Goal: Transaction & Acquisition: Purchase product/service

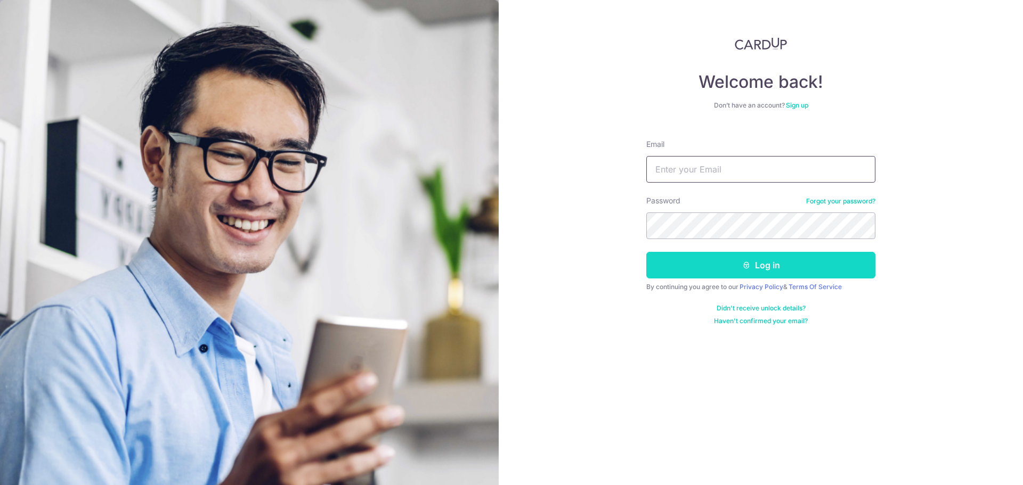
type input "[PERSON_NAME][EMAIL_ADDRESS][DOMAIN_NAME]"
click at [746, 264] on icon "submit" at bounding box center [746, 265] width 9 height 9
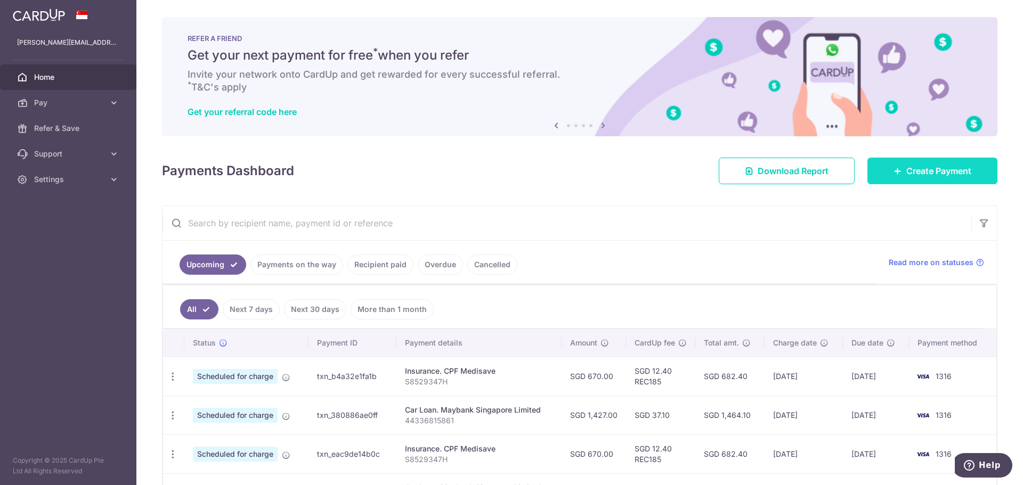
click at [908, 174] on span "Create Payment" at bounding box center [938, 171] width 65 height 13
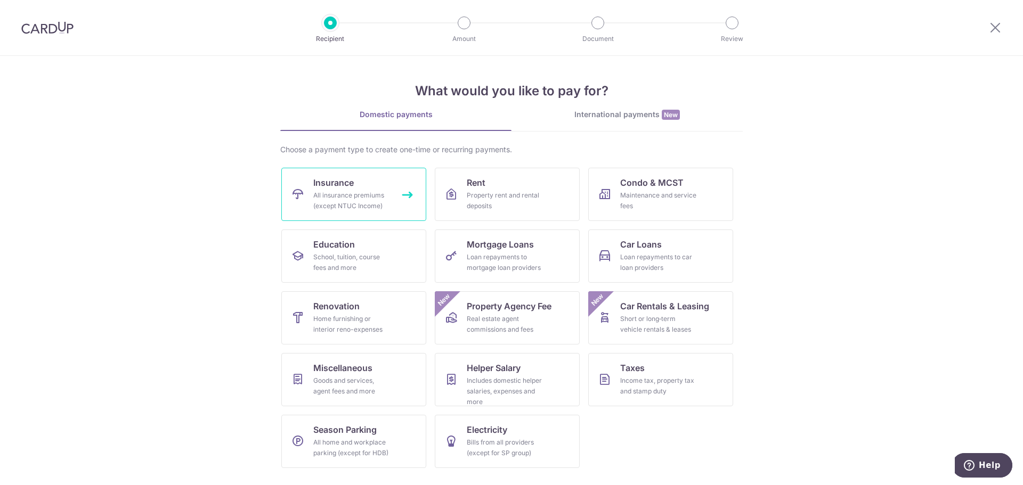
click at [340, 192] on div "All insurance premiums (except NTUC Income)" at bounding box center [351, 200] width 77 height 21
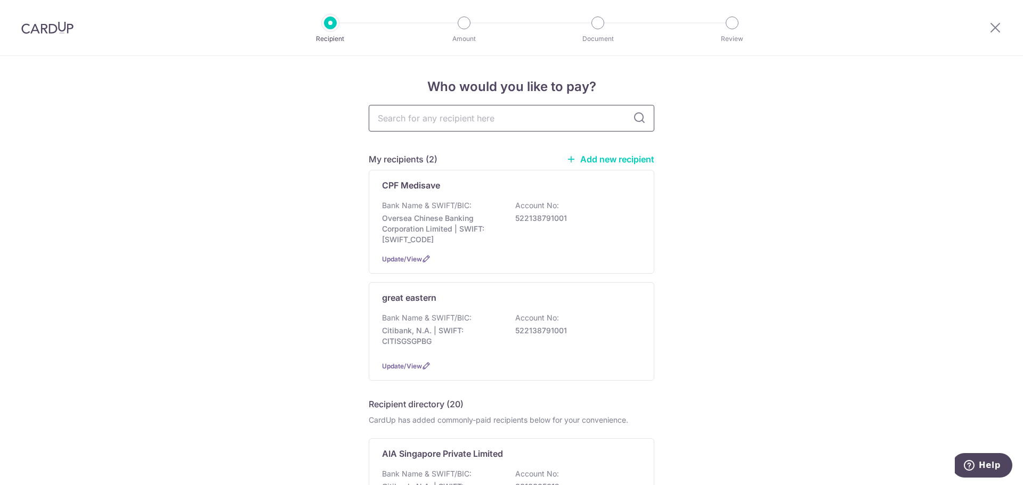
click at [471, 119] on input "text" at bounding box center [512, 118] width 286 height 27
click at [434, 114] on input "text" at bounding box center [512, 118] width 286 height 27
click at [604, 161] on link "Add new recipient" at bounding box center [610, 159] width 88 height 11
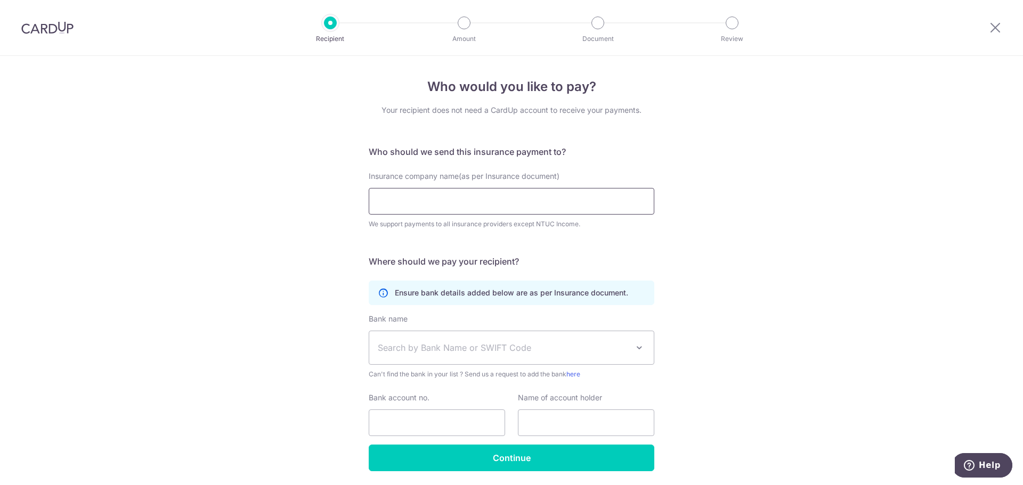
click at [421, 201] on input "Insurance company name(as per Insurance document)" at bounding box center [512, 201] width 286 height 27
type input "FWD"
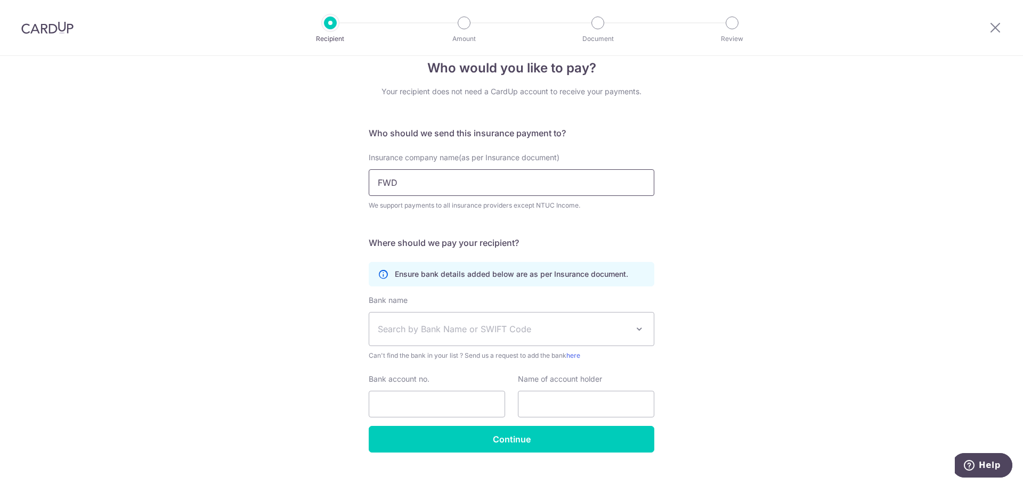
scroll to position [36, 0]
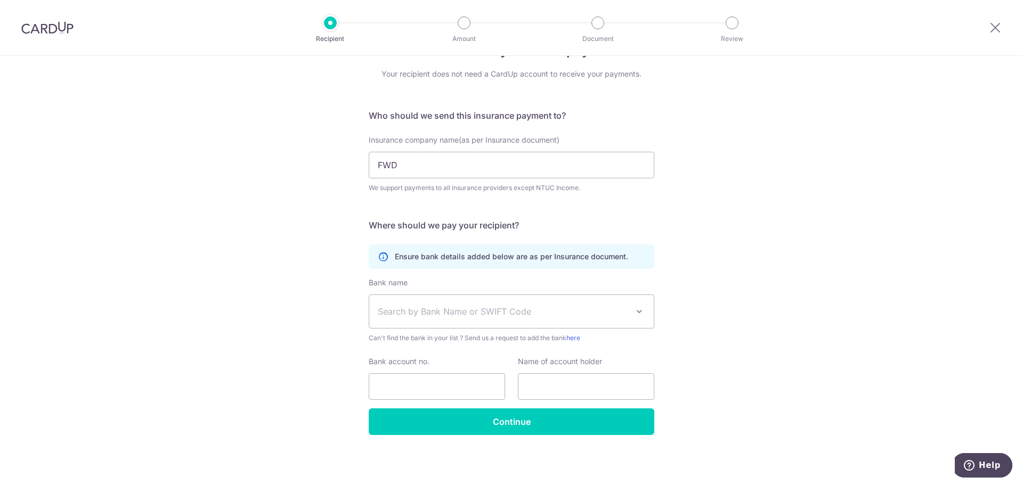
click at [633, 309] on span at bounding box center [639, 311] width 13 height 13
click at [776, 271] on div "Who would you like to pay? Your recipient does not need a CardUp account to rec…" at bounding box center [511, 253] width 1023 height 466
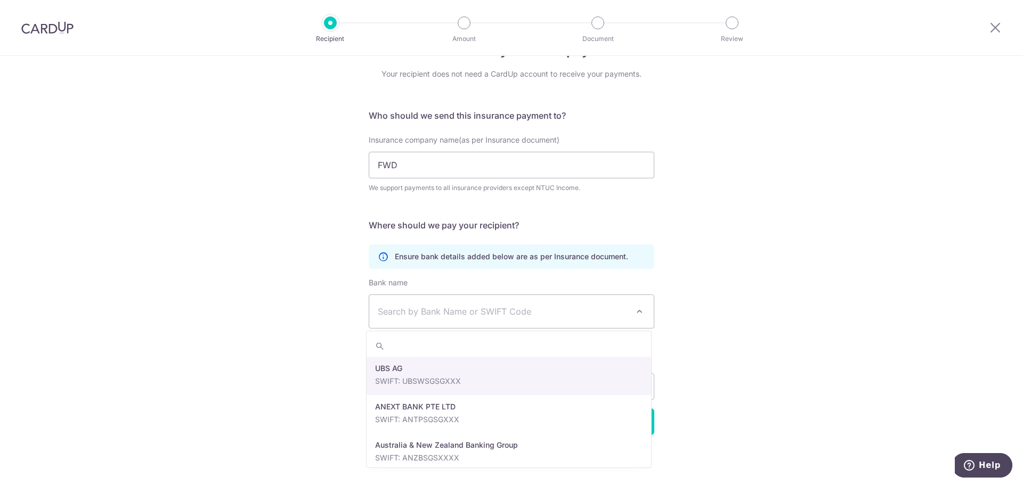
click at [626, 316] on span "Search by Bank Name or SWIFT Code" at bounding box center [511, 311] width 285 height 33
click at [896, 251] on div "Who would you like to pay? Your recipient does not need a CardUp account to rec…" at bounding box center [511, 253] width 1023 height 466
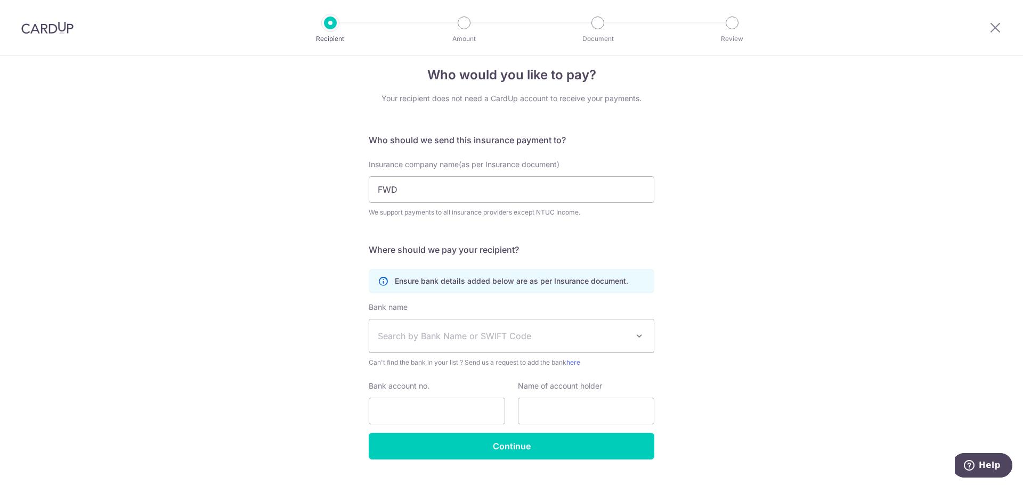
scroll to position [0, 0]
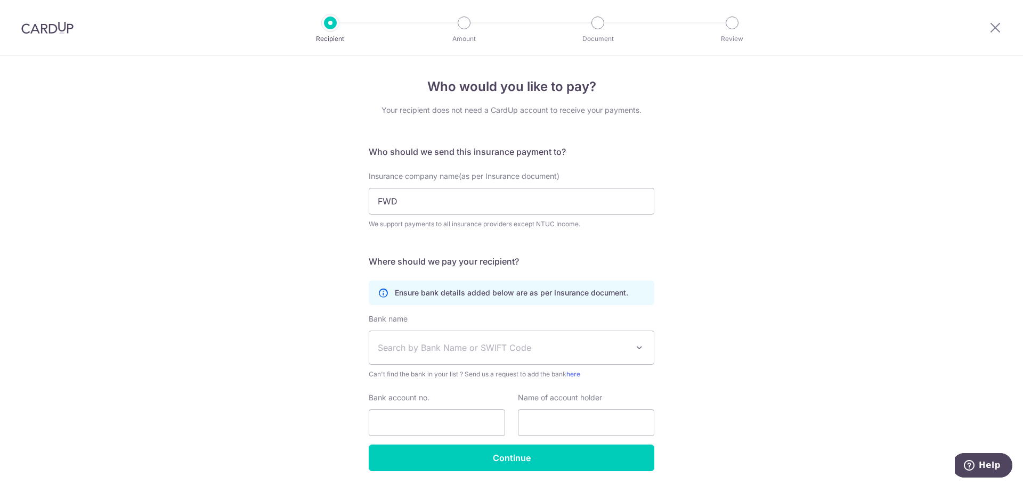
click at [815, 166] on div "Who would you like to pay? Your recipient does not need a CardUp account to rec…" at bounding box center [511, 289] width 1023 height 466
drag, startPoint x: 990, startPoint y: 31, endPoint x: 548, endPoint y: 49, distance: 442.1
click at [990, 31] on icon at bounding box center [995, 27] width 13 height 13
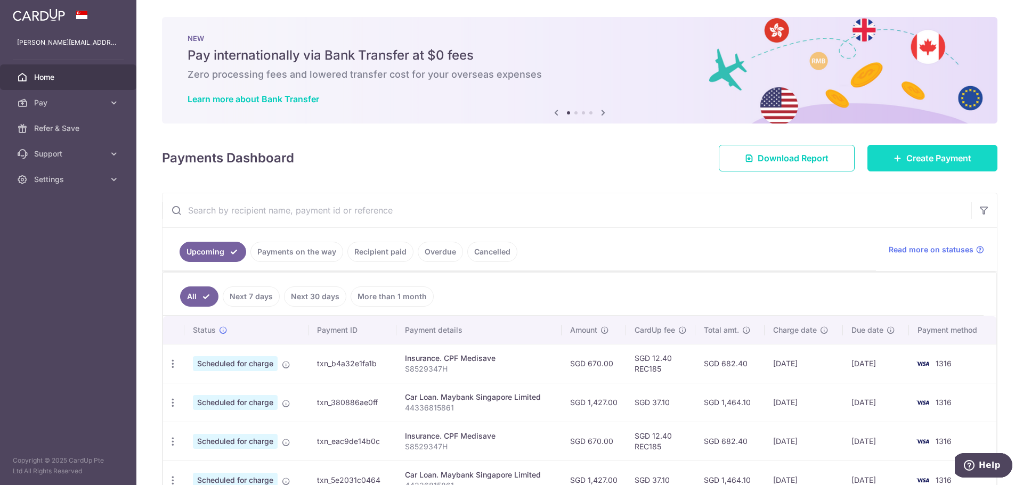
click at [916, 161] on span "Create Payment" at bounding box center [938, 158] width 65 height 13
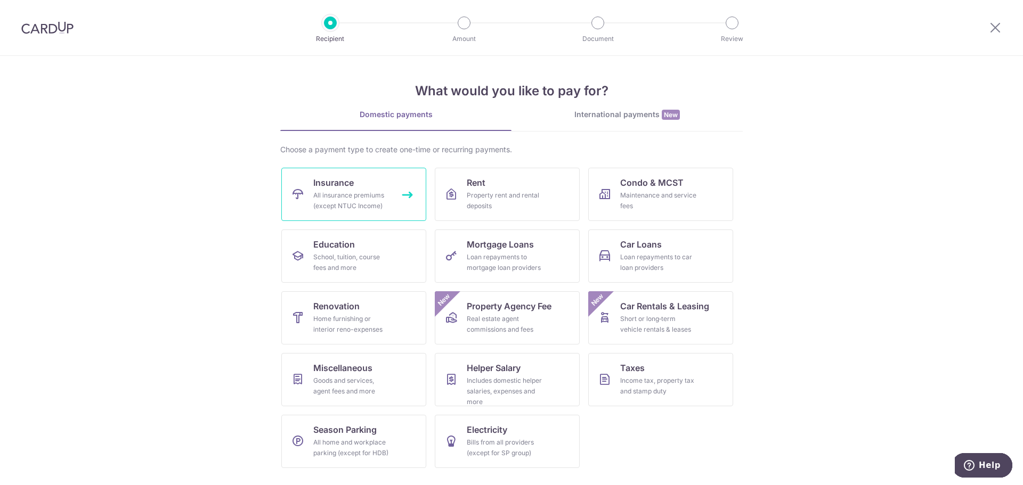
click at [337, 196] on div "All insurance premiums (except NTUC Income)" at bounding box center [351, 200] width 77 height 21
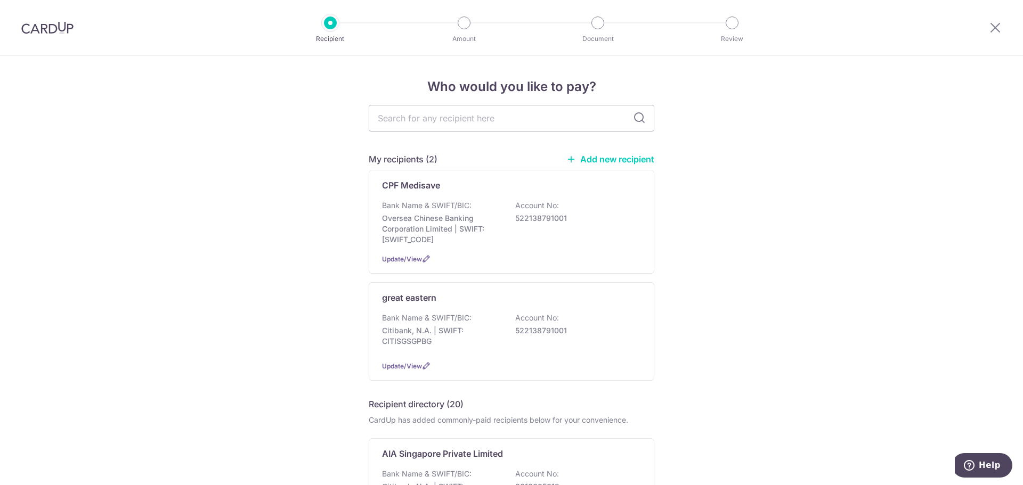
click at [599, 160] on link "Add new recipient" at bounding box center [610, 159] width 88 height 11
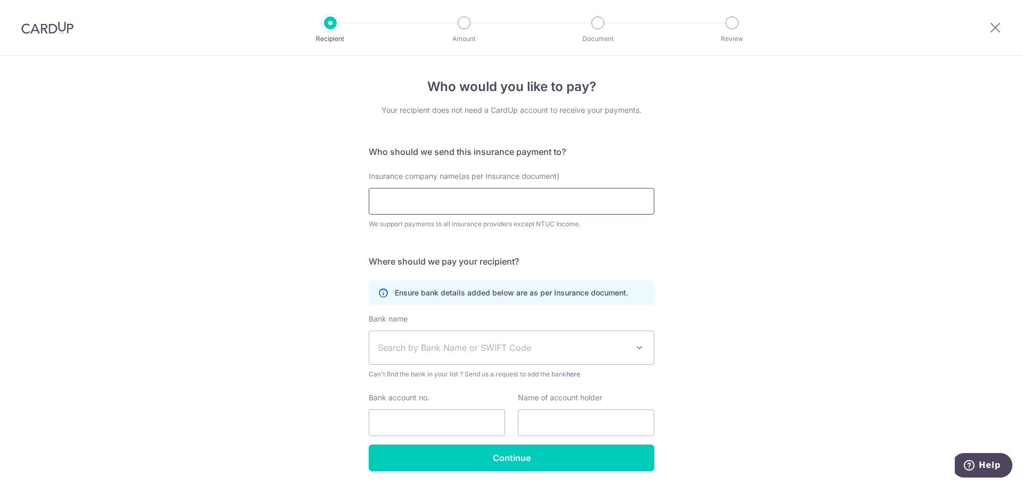
click at [462, 202] on input "Insurance company name(as per Insurance document)" at bounding box center [512, 201] width 286 height 27
paste input "FWD Singapore Pte. Ltd"
click at [756, 203] on div "Who would you like to pay? Your recipient does not need a CardUp account to rec…" at bounding box center [511, 289] width 1023 height 466
click at [377, 199] on input "FWD Singapore Pte. Ltd" at bounding box center [512, 201] width 286 height 27
type input "FWD Singapore Pte. Ltd"
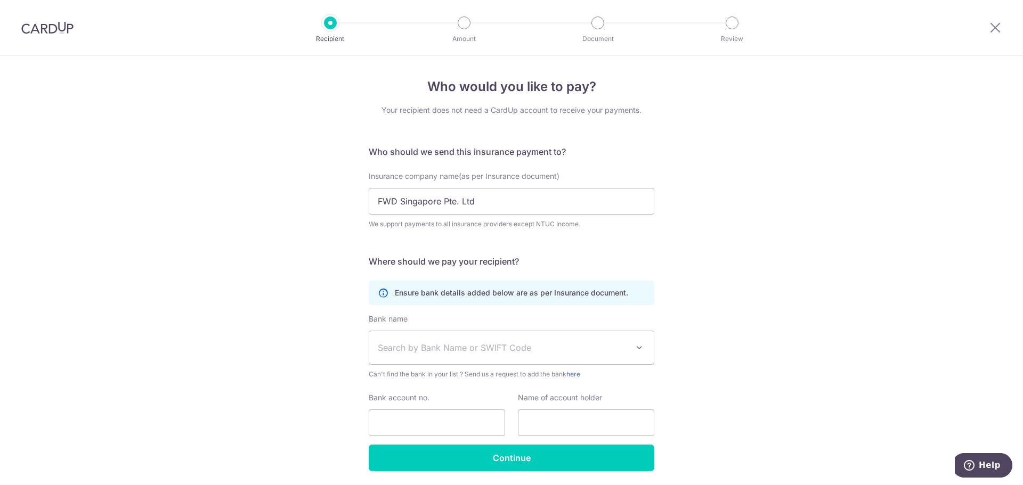
click at [782, 229] on div "Who would you like to pay? Your recipient does not need a CardUp account to rec…" at bounding box center [511, 289] width 1023 height 466
click at [469, 349] on span "Search by Bank Name or SWIFT Code" at bounding box center [503, 348] width 250 height 13
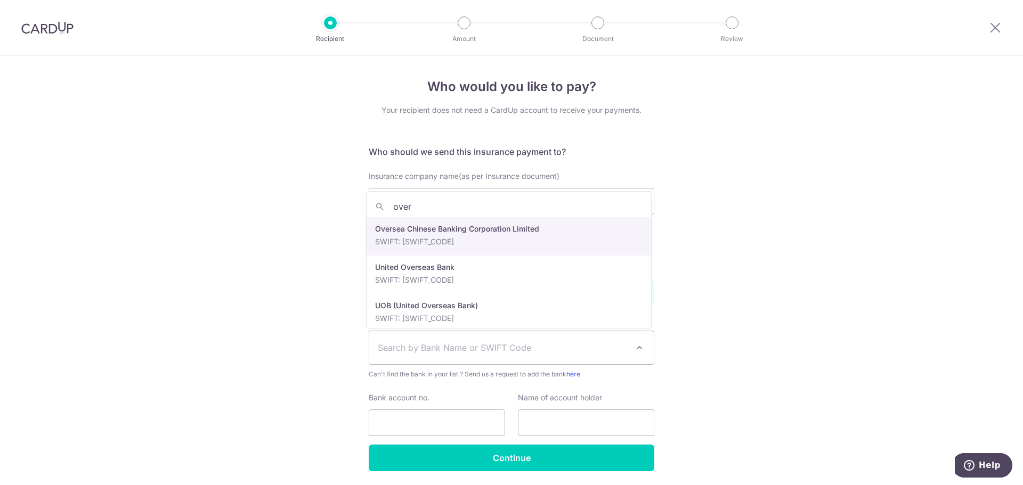
type input "over"
select select "12"
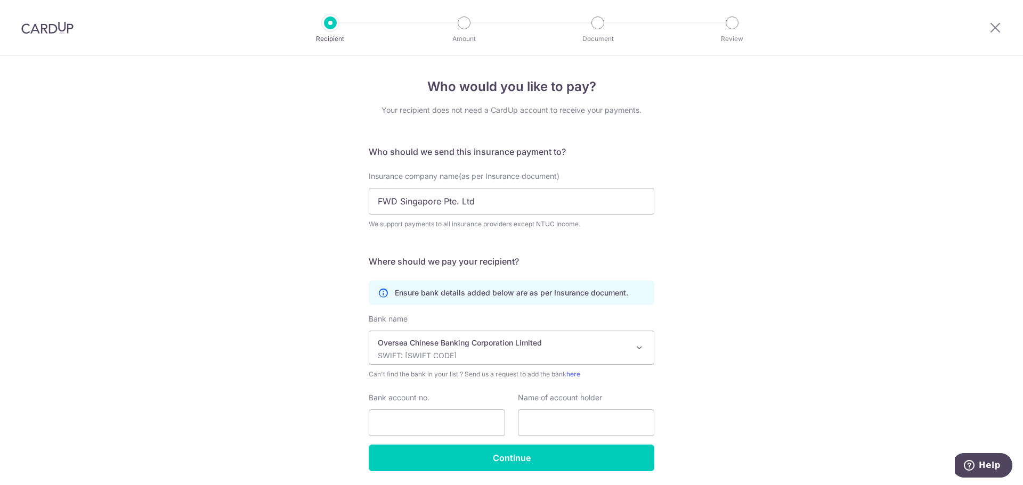
click at [778, 241] on div "Who would you like to pay? Your recipient does not need a CardUp account to rec…" at bounding box center [511, 289] width 1023 height 466
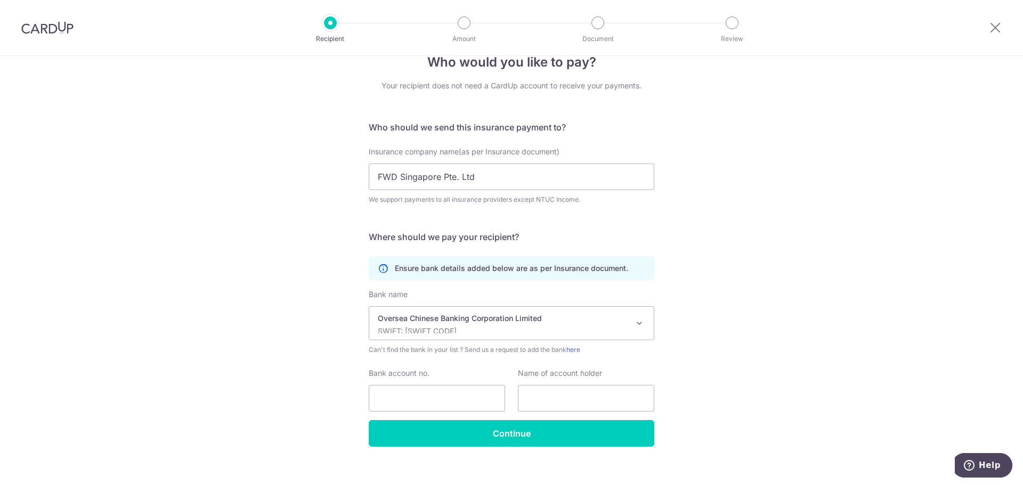
scroll to position [36, 0]
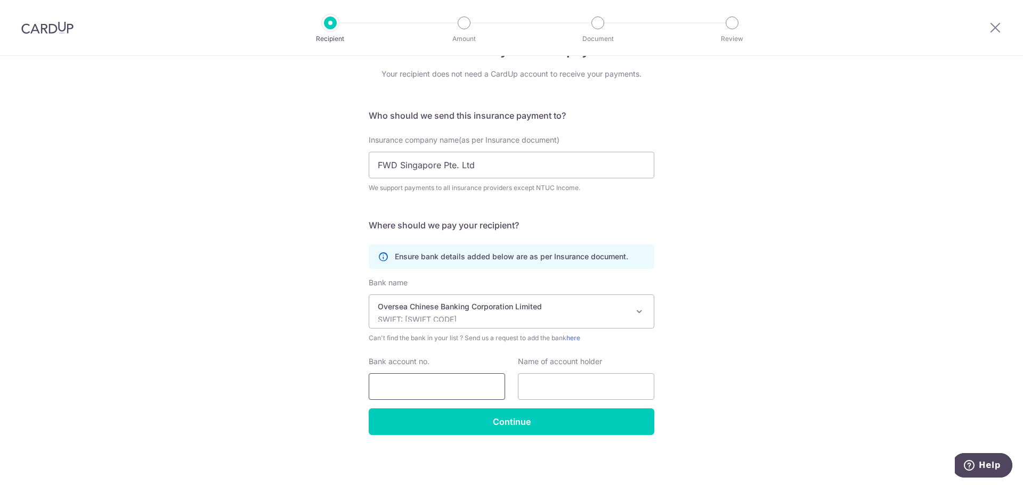
click at [400, 390] on input "Bank account no." at bounding box center [437, 386] width 136 height 27
paste input "713-636025-001"
click at [735, 314] on div "Who would you like to pay? Your recipient does not need a CardUp account to rec…" at bounding box center [511, 253] width 1023 height 466
click at [792, 333] on div "Who would you like to pay? Your recipient does not need a CardUp account to rec…" at bounding box center [511, 253] width 1023 height 466
click at [396, 386] on input "[PHONE_NUMBER]" at bounding box center [437, 386] width 136 height 27
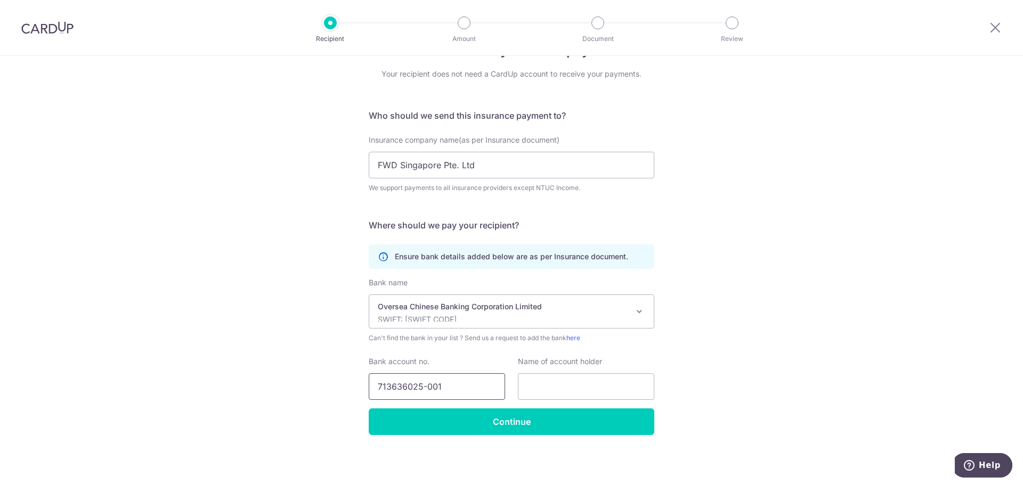
click at [429, 388] on input "713636025-001" at bounding box center [437, 386] width 136 height 27
click at [465, 386] on input "713636025001" at bounding box center [437, 386] width 136 height 27
drag, startPoint x: 477, startPoint y: 392, endPoint x: 286, endPoint y: 389, distance: 191.8
click at [286, 389] on div "Who would you like to pay? Your recipient does not need a CardUp account to rec…" at bounding box center [511, 253] width 1023 height 466
paste input "-636025-"
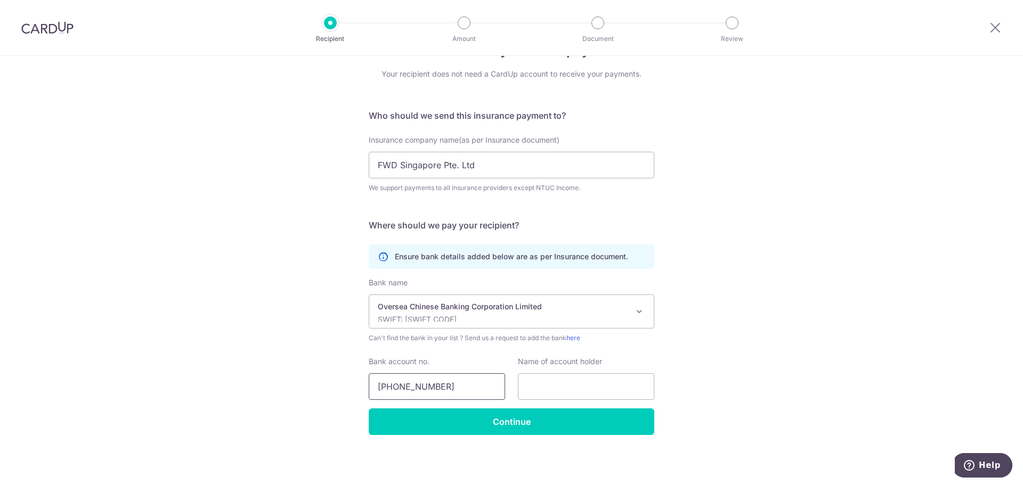
click at [381, 386] on input "713-636025-001" at bounding box center [437, 386] width 136 height 27
click at [485, 388] on input "713-636025-001" at bounding box center [437, 386] width 136 height 27
type input "713-636025-001"
click at [772, 363] on div "Who would you like to pay? Your recipient does not need a CardUp account to rec…" at bounding box center [511, 253] width 1023 height 466
click at [561, 379] on input "text" at bounding box center [586, 386] width 136 height 27
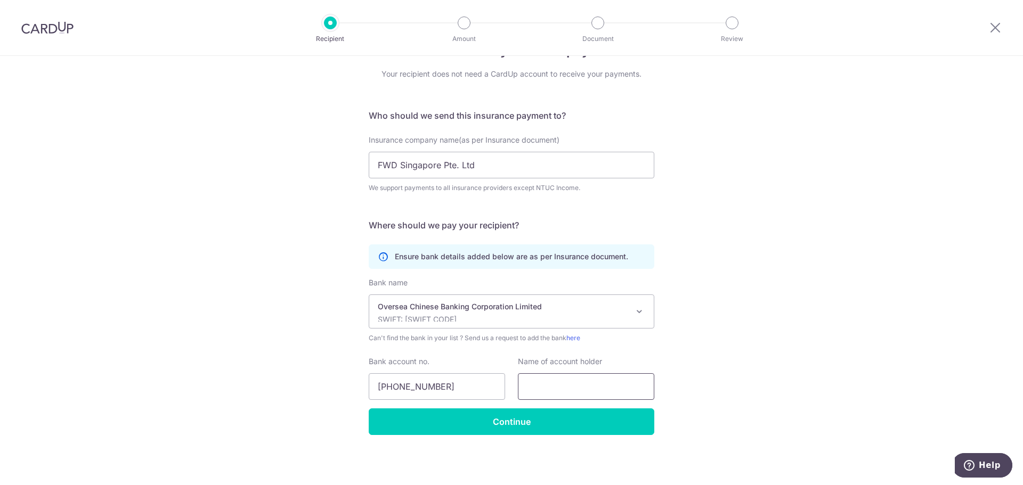
paste input "FWD Singapore Pte. Ltd"
type input "FWD Singapore Pte. Ltd"
click at [817, 359] on div "Who would you like to pay? Your recipient does not need a CardUp account to rec…" at bounding box center [511, 253] width 1023 height 466
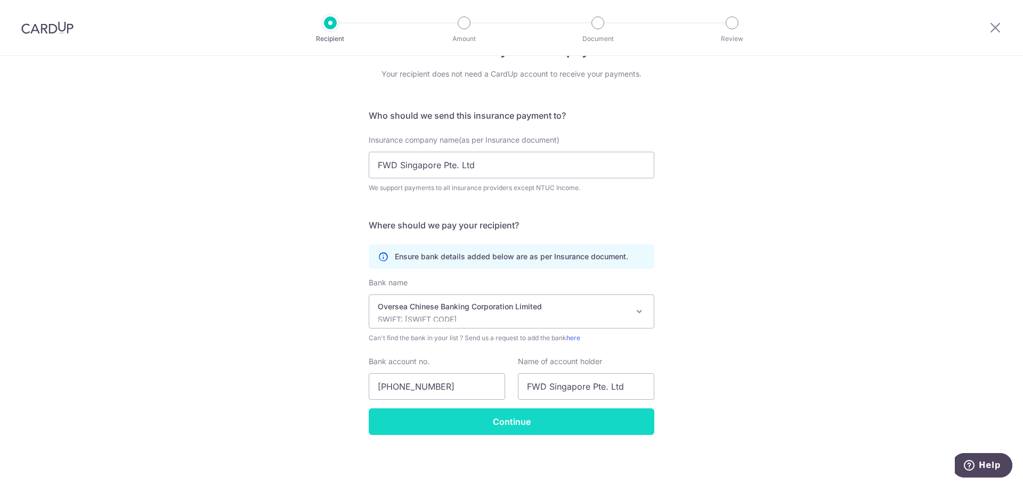
click at [498, 418] on input "Continue" at bounding box center [512, 422] width 286 height 27
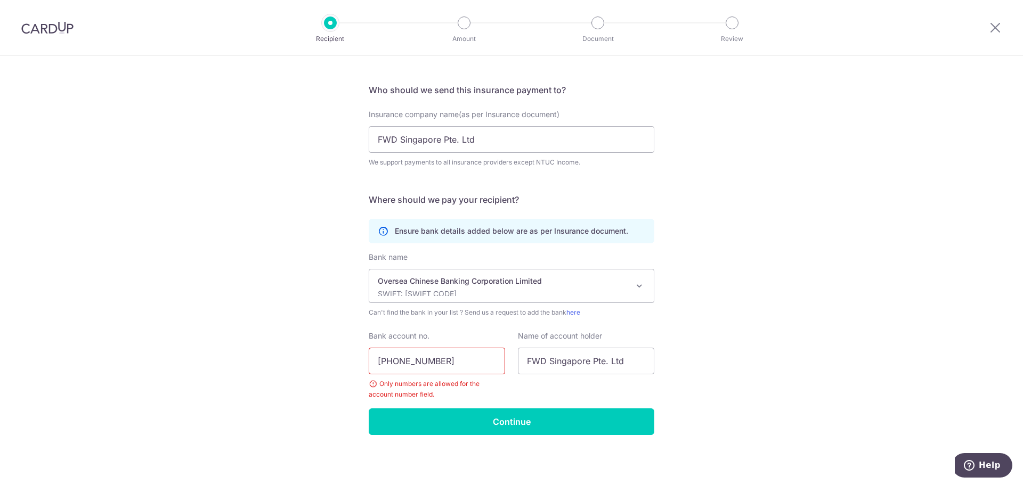
click at [392, 360] on input "713-636025-001" at bounding box center [437, 361] width 136 height 27
click at [426, 359] on input "713636025-001" at bounding box center [437, 361] width 136 height 27
type input "713636025001"
click at [736, 359] on div "Who would you like to pay? Your recipient does not need a CardUp account to rec…" at bounding box center [511, 239] width 1023 height 491
click at [524, 418] on input "Continue" at bounding box center [512, 422] width 286 height 27
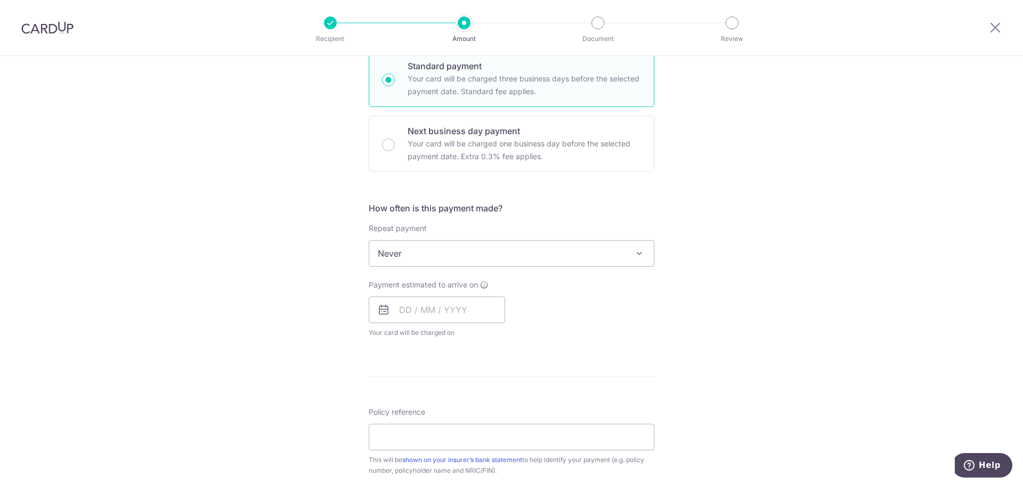
click at [795, 242] on div "Tell us more about your payment Enter payment amount SGD Recipient added succes…" at bounding box center [511, 272] width 1023 height 964
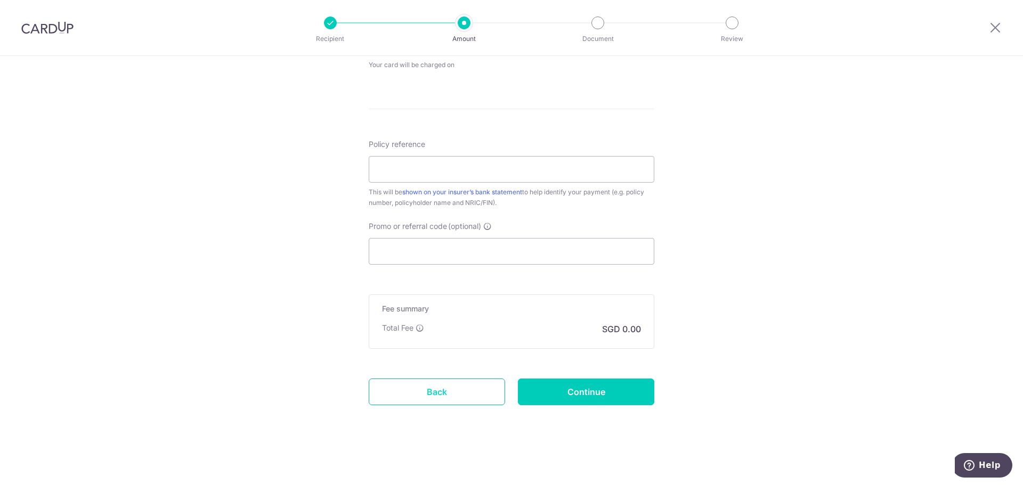
click at [419, 387] on link "Back" at bounding box center [437, 392] width 136 height 27
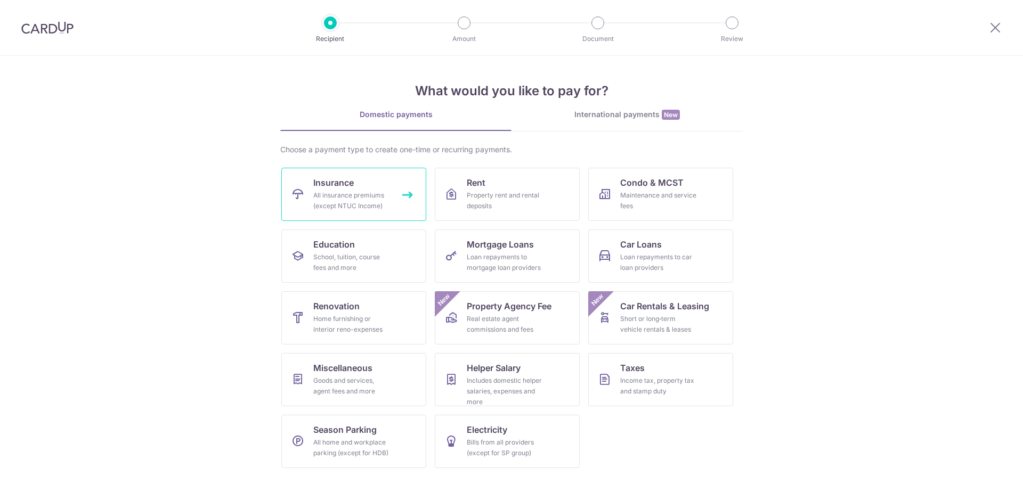
click at [359, 194] on div "All insurance premiums (except NTUC Income)" at bounding box center [351, 200] width 77 height 21
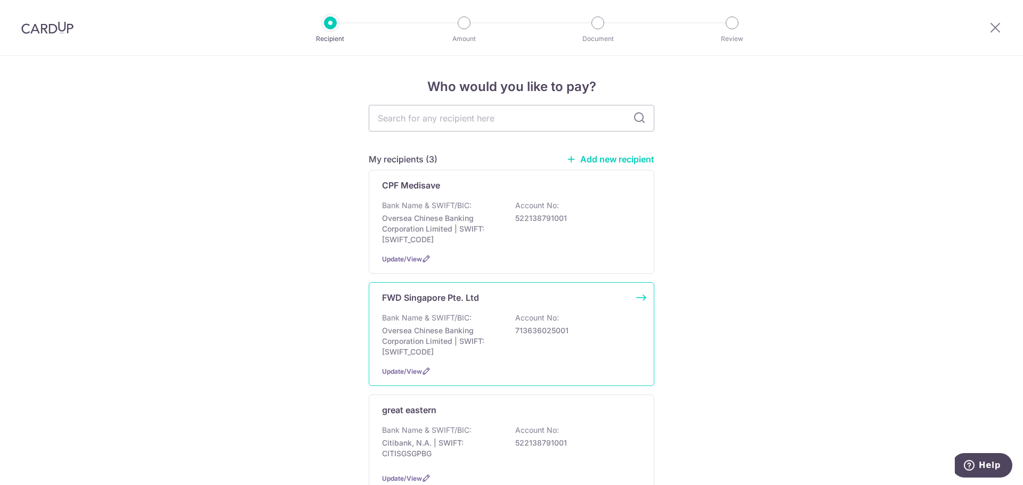
click at [462, 334] on p "Oversea Chinese Banking Corporation Limited | SWIFT: [SWIFT_CODE]" at bounding box center [441, 342] width 119 height 32
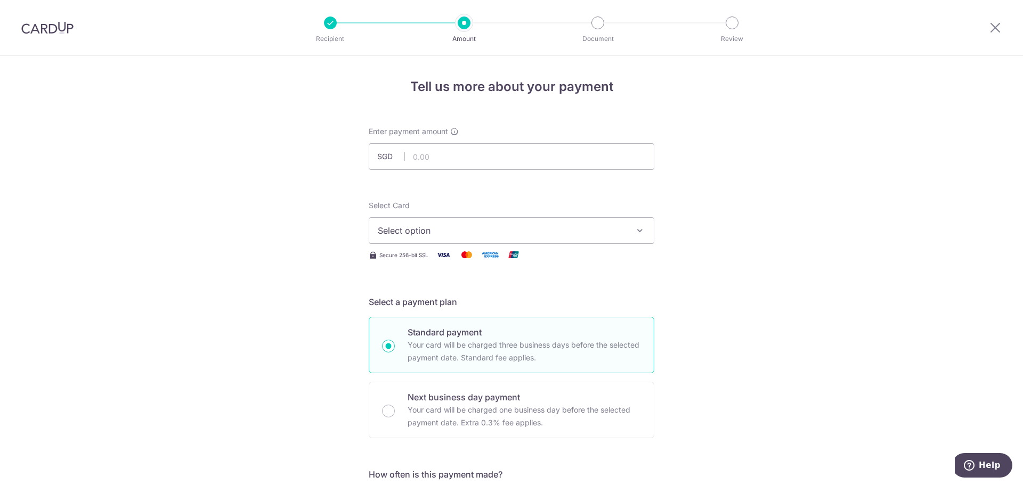
drag, startPoint x: 742, startPoint y: 275, endPoint x: 754, endPoint y: 267, distance: 14.9
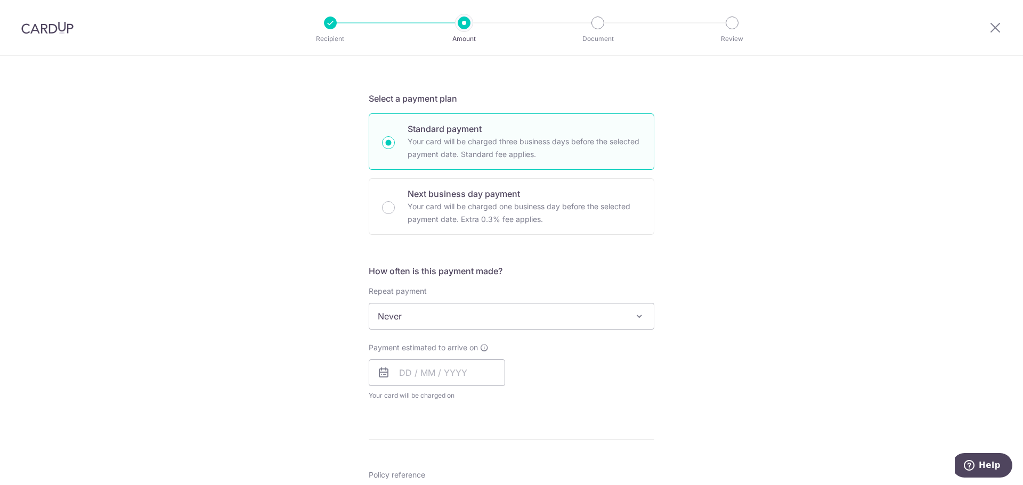
scroll to position [53, 0]
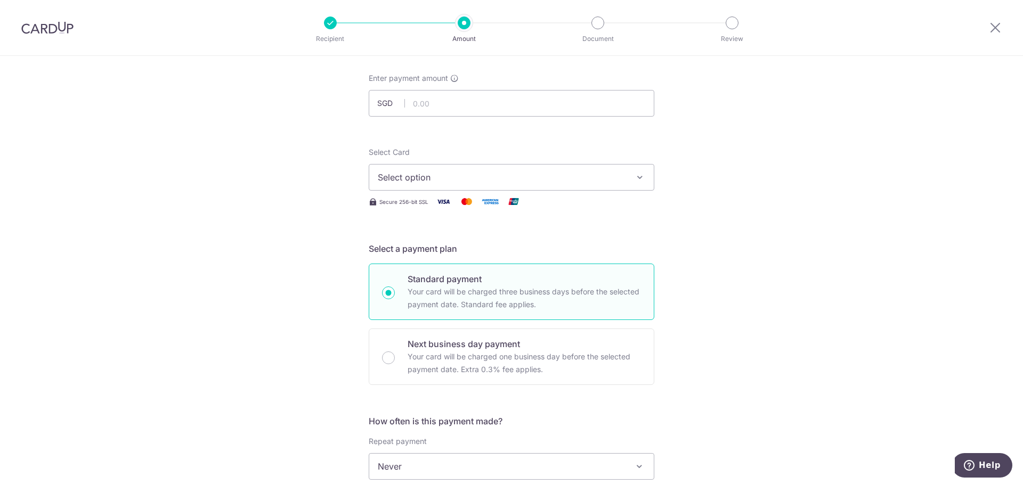
click at [576, 180] on span "Select option" at bounding box center [502, 177] width 248 height 13
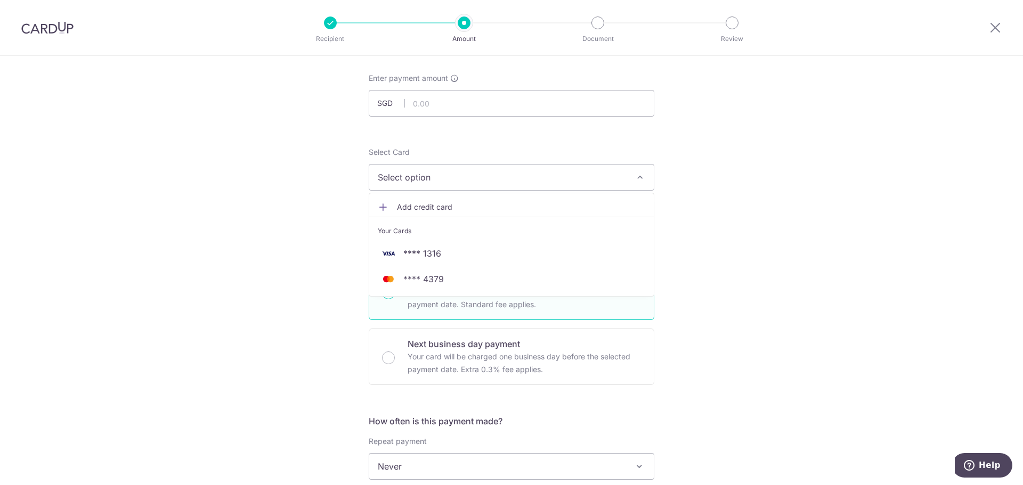
click at [767, 237] on div "Tell us more about your payment Enter payment amount SGD Select Card Select opt…" at bounding box center [511, 485] width 1023 height 964
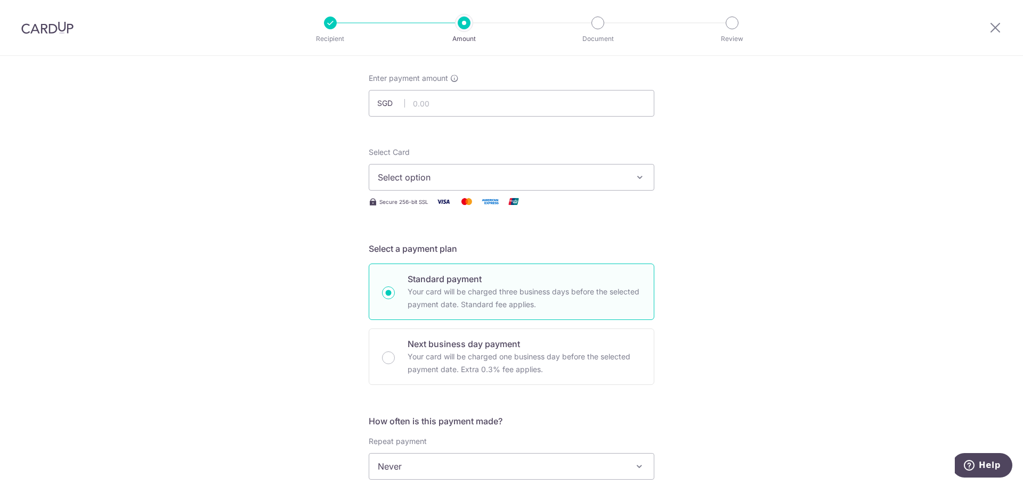
click at [889, 211] on div "Tell us more about your payment Enter payment amount SGD Select Card Select opt…" at bounding box center [511, 485] width 1023 height 964
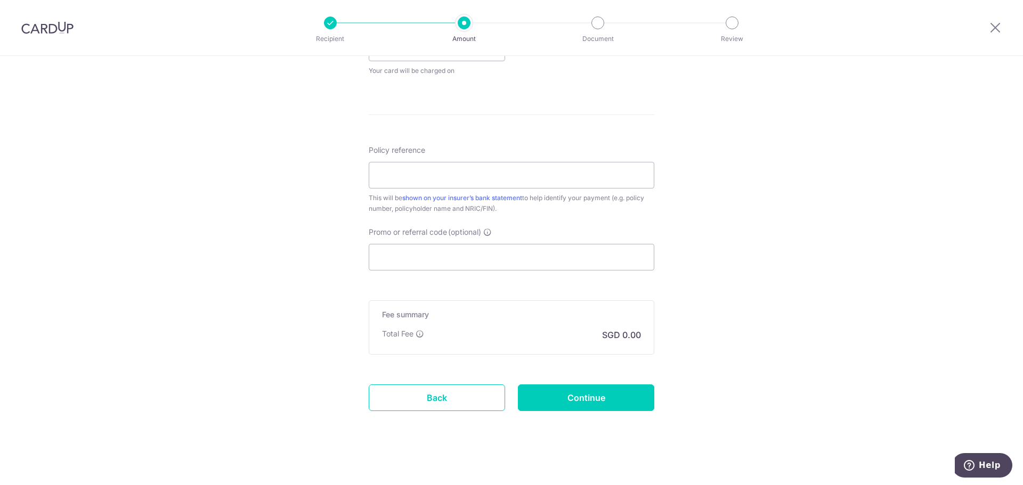
scroll to position [533, 0]
click at [766, 307] on div "Tell us more about your payment Enter payment amount SGD Select Card Select opt…" at bounding box center [511, 5] width 1023 height 964
click at [799, 215] on div "Tell us more about your payment Enter payment amount SGD Select Card Select opt…" at bounding box center [511, 5] width 1023 height 964
